Goal: Transaction & Acquisition: Purchase product/service

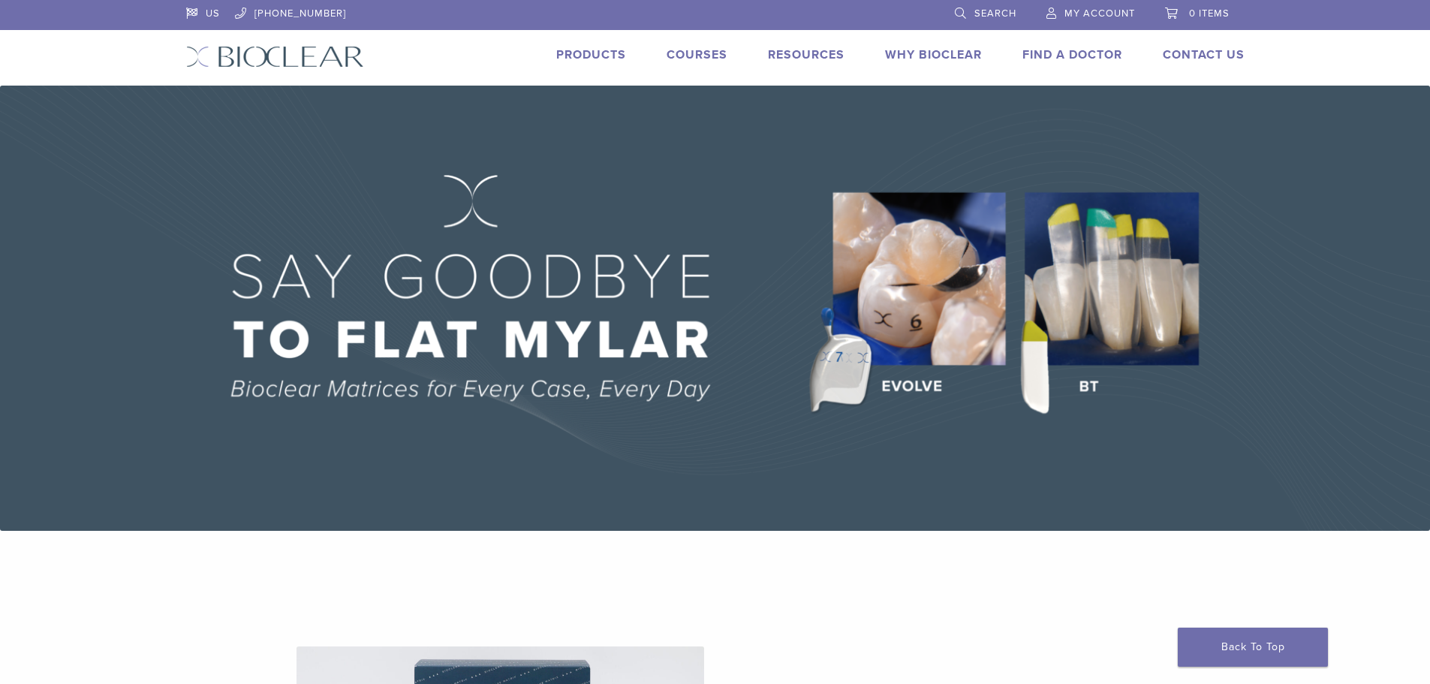
click at [611, 58] on link "Products" at bounding box center [591, 54] width 70 height 15
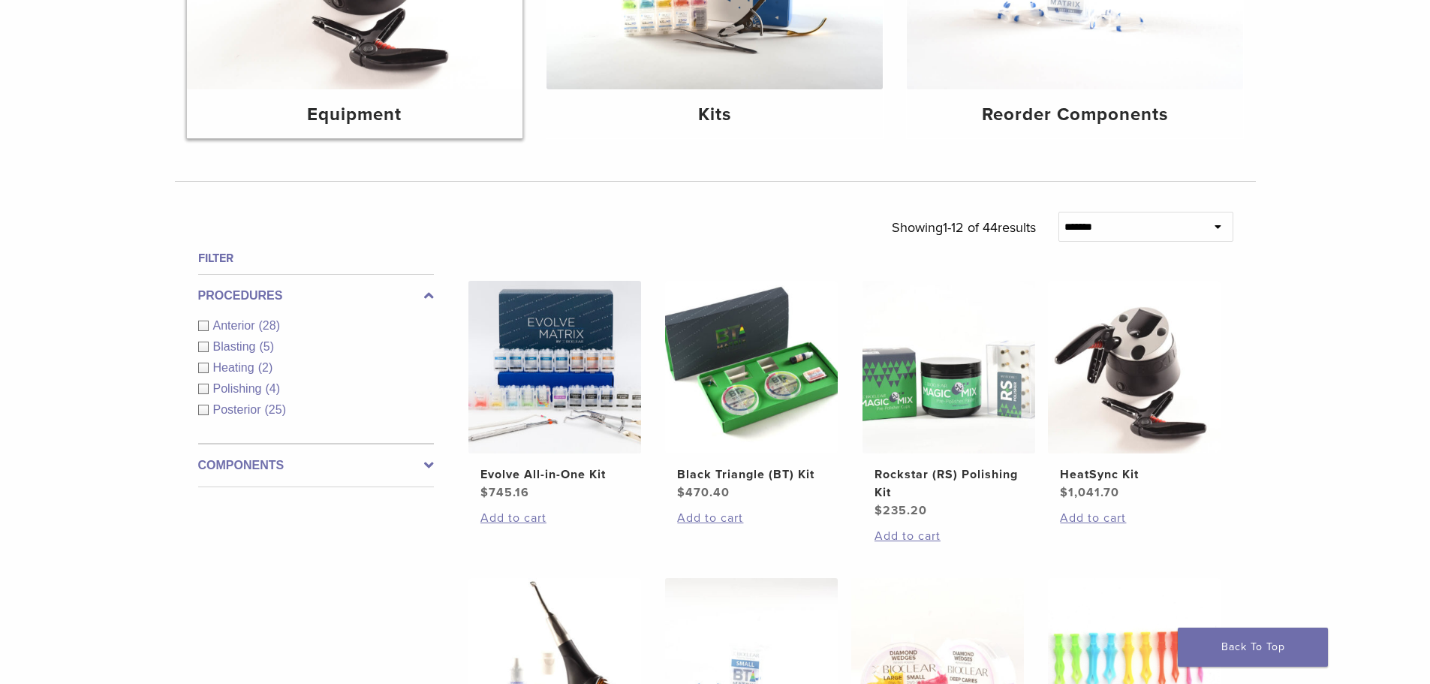
scroll to position [375, 0]
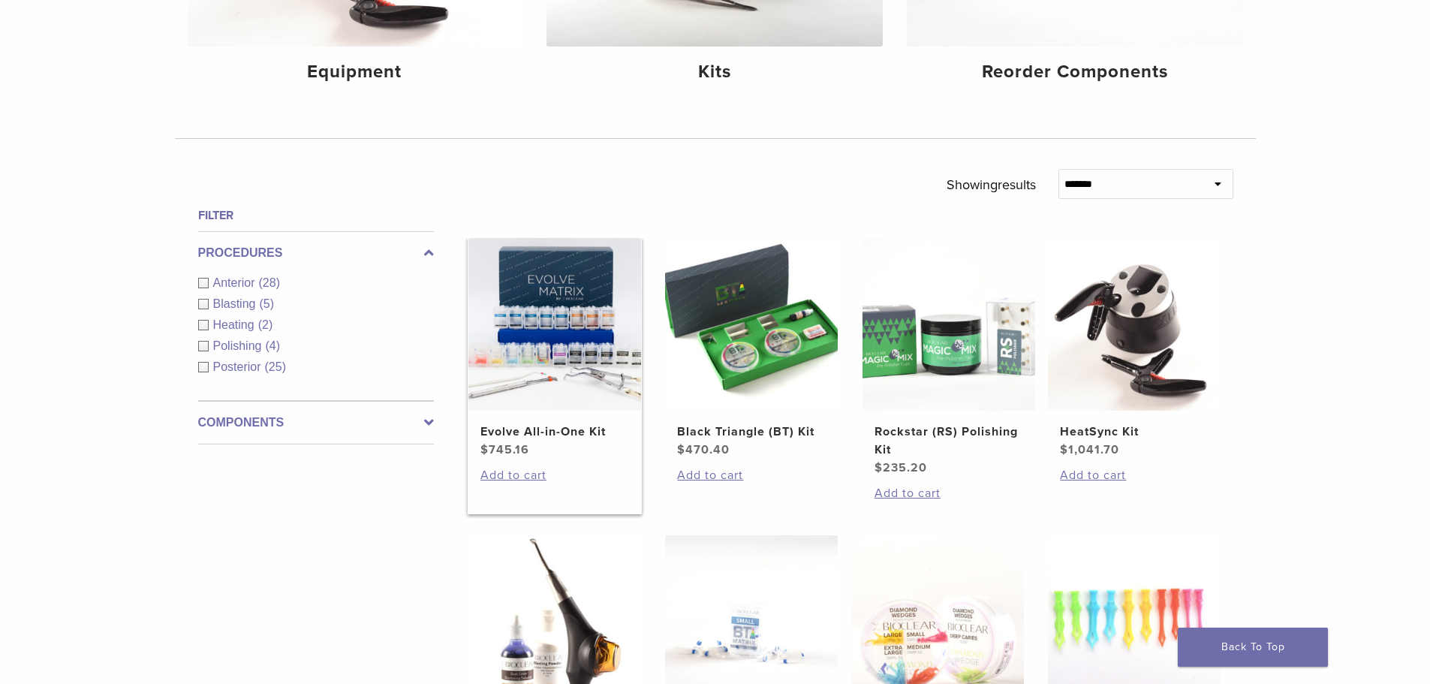
click at [545, 319] on img at bounding box center [554, 324] width 173 height 173
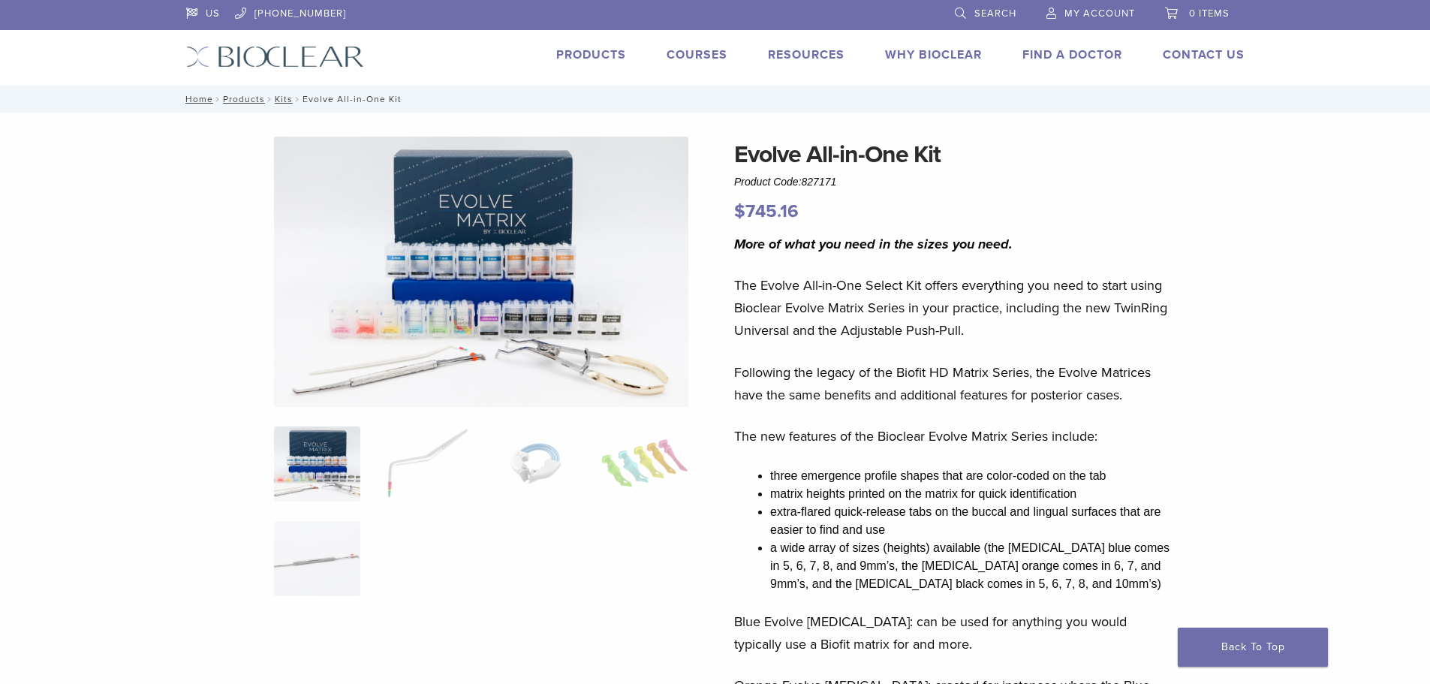
click at [475, 242] on img at bounding box center [481, 272] width 414 height 270
